Goal: Task Accomplishment & Management: Use online tool/utility

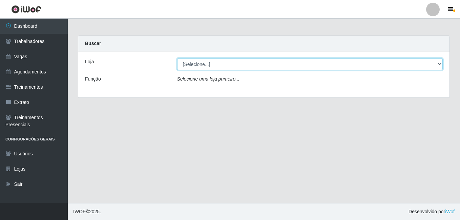
click at [441, 65] on select "[Selecione...] [GEOGRAPHIC_DATA] - [DATE][GEOGRAPHIC_DATA]" at bounding box center [310, 64] width 266 height 12
select select "471"
click at [177, 58] on select "[Selecione...] [GEOGRAPHIC_DATA] - [DATE][GEOGRAPHIC_DATA]" at bounding box center [310, 64] width 266 height 12
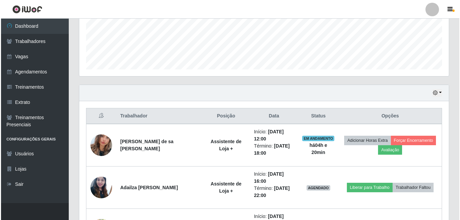
scroll to position [271, 0]
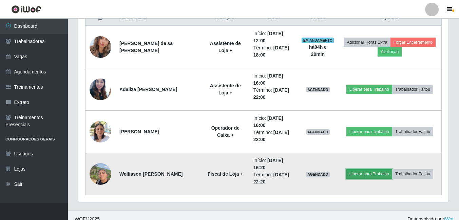
click at [368, 174] on button "Liberar para Trabalho" at bounding box center [369, 174] width 46 height 9
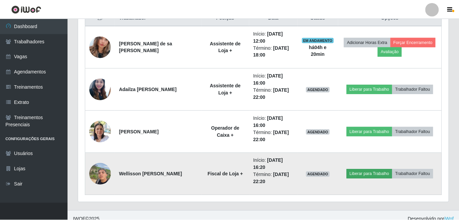
scroll to position [141, 366]
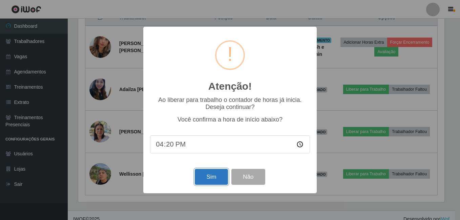
click at [212, 180] on button "Sim" at bounding box center [211, 177] width 33 height 16
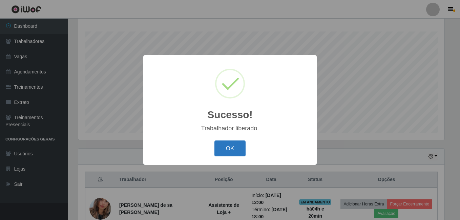
click at [226, 146] on button "OK" at bounding box center [231, 149] width 32 height 16
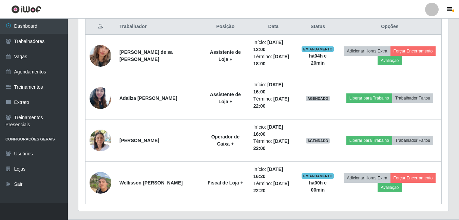
scroll to position [279, 0]
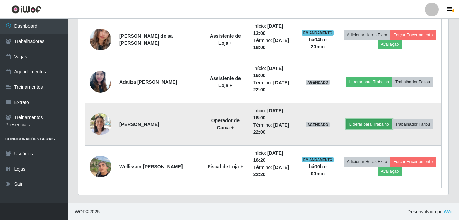
click at [366, 125] on button "Liberar para Trabalho" at bounding box center [369, 124] width 46 height 9
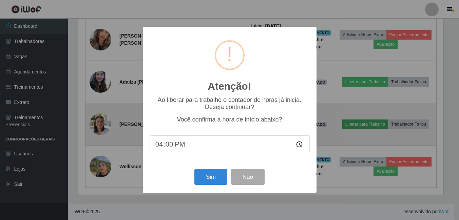
scroll to position [141, 366]
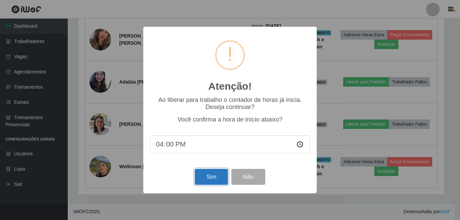
click at [220, 178] on button "Sim" at bounding box center [211, 177] width 33 height 16
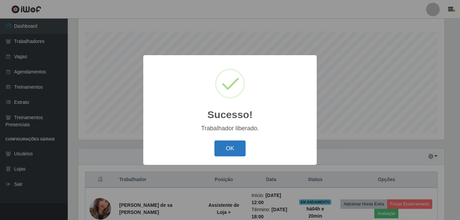
click at [229, 151] on button "OK" at bounding box center [231, 149] width 32 height 16
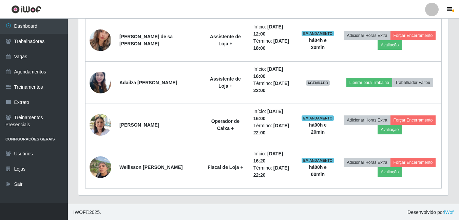
scroll to position [279, 0]
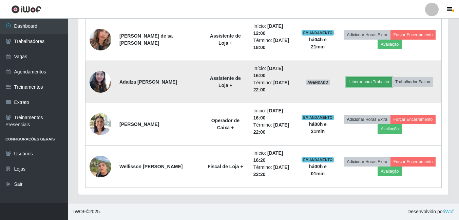
click at [363, 81] on button "Liberar para Trabalho" at bounding box center [369, 81] width 46 height 9
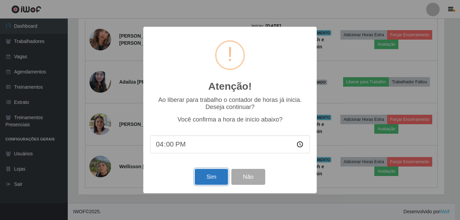
click at [215, 176] on button "Sim" at bounding box center [211, 177] width 33 height 16
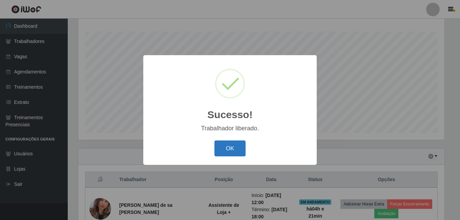
click at [226, 147] on button "OK" at bounding box center [231, 149] width 32 height 16
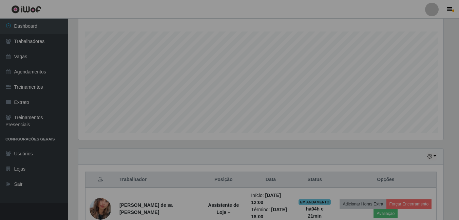
scroll to position [141, 370]
